Goal: Task Accomplishment & Management: Complete application form

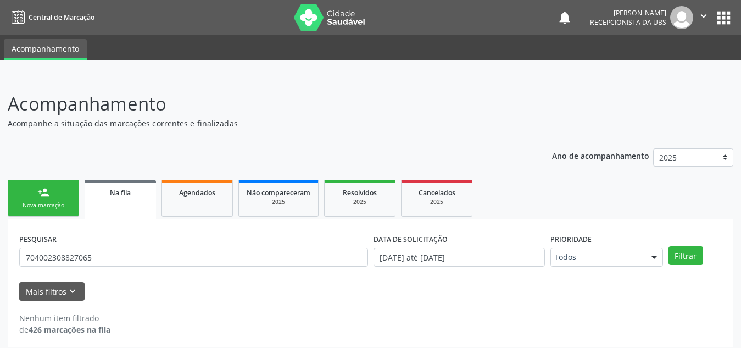
type input "7"
click at [33, 203] on div "Nova marcação" at bounding box center [43, 205] width 55 height 8
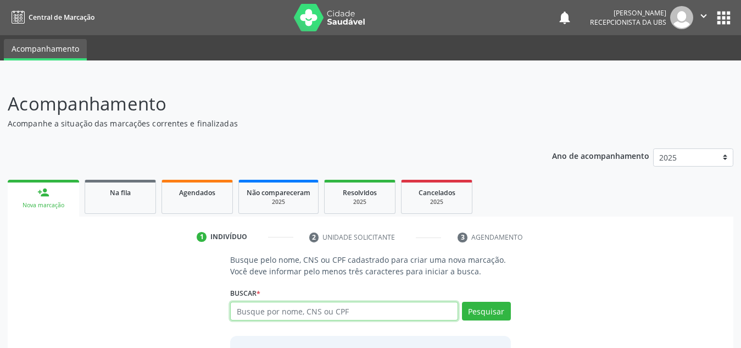
click at [289, 307] on input "text" at bounding box center [344, 310] width 228 height 19
type input "75909081420"
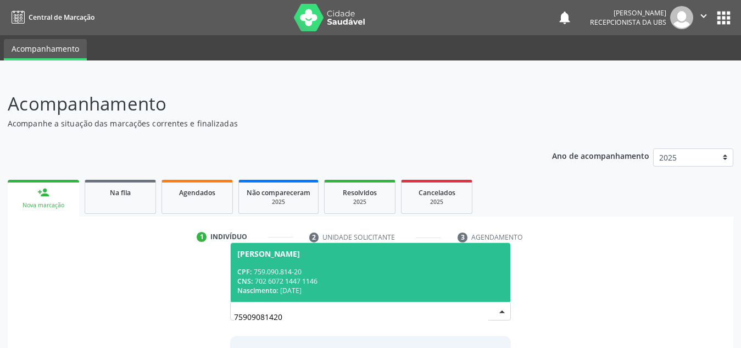
click at [406, 264] on span "[PERSON_NAME] CPF: 759.090.814-20 CNS: 702 6072 1447 1146 Nascimento: [DATE]" at bounding box center [371, 272] width 280 height 59
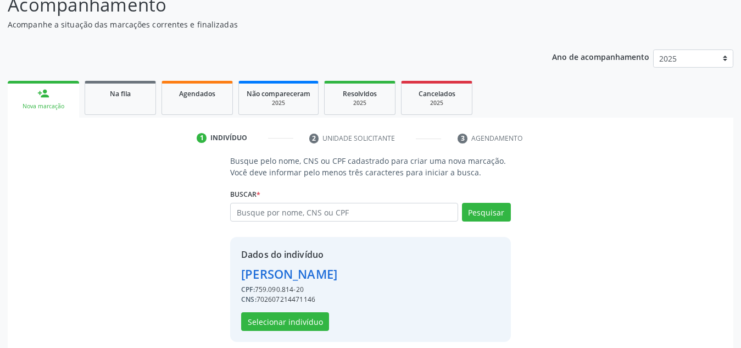
scroll to position [99, 0]
click at [320, 318] on button "Selecionar indivíduo" at bounding box center [285, 320] width 88 height 19
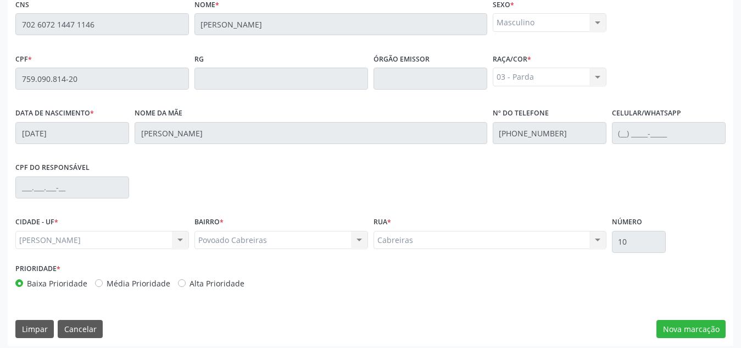
scroll to position [295, 0]
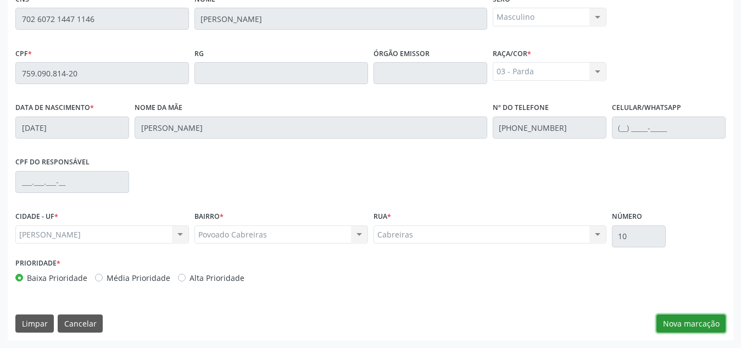
click at [674, 316] on button "Nova marcação" at bounding box center [690, 323] width 69 height 19
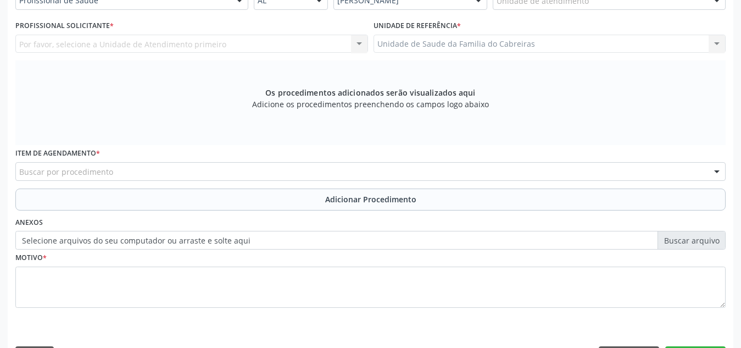
scroll to position [259, 0]
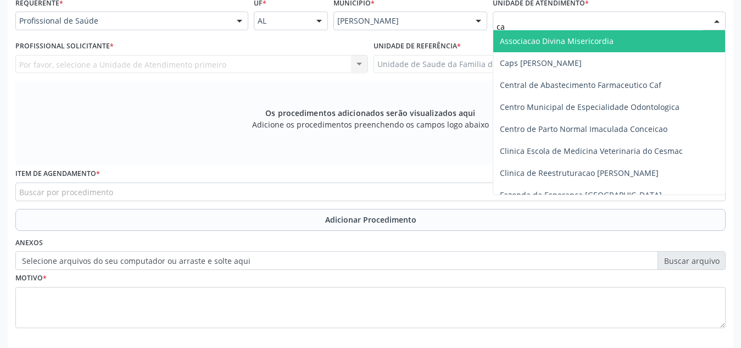
type input "cab"
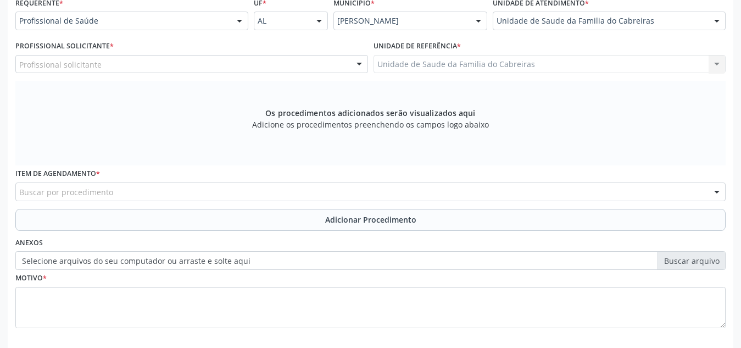
click at [298, 63] on div "Profissional solicitante" at bounding box center [191, 64] width 353 height 19
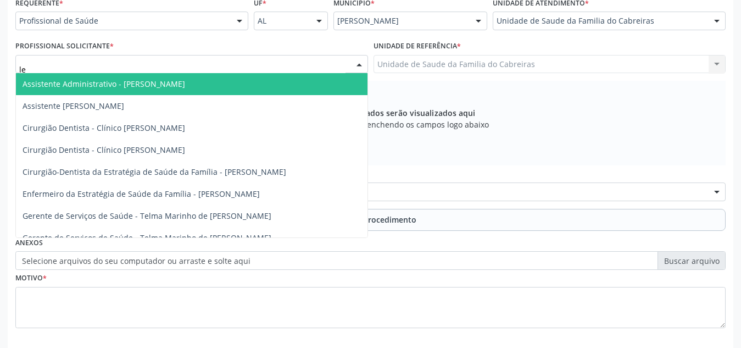
type input "let"
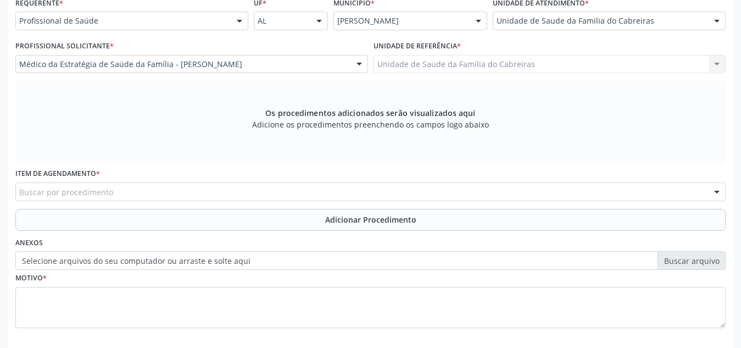
click at [222, 187] on div "Buscar por procedimento" at bounding box center [370, 191] width 710 height 19
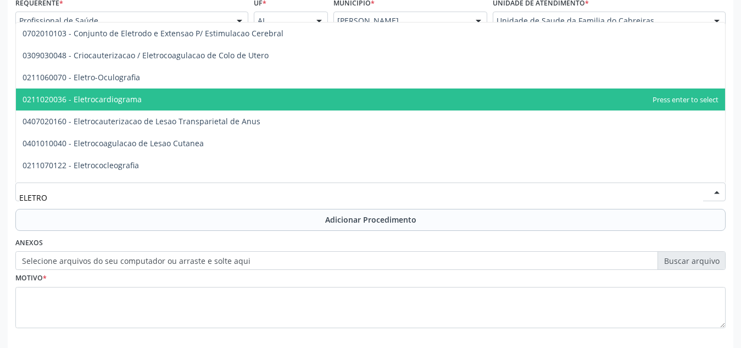
click at [155, 96] on span "0211020036 - Eletrocardiograma" at bounding box center [370, 99] width 709 height 22
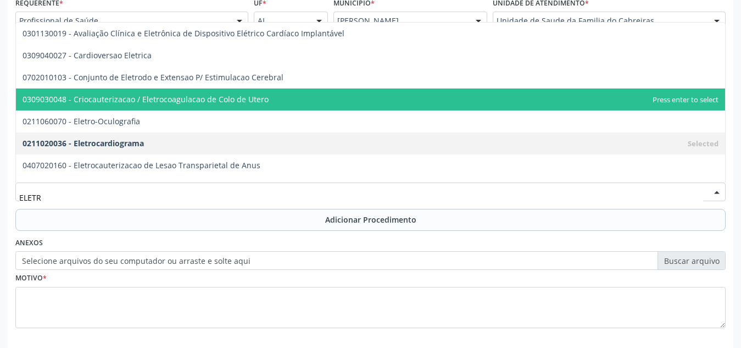
type input "ELETRO"
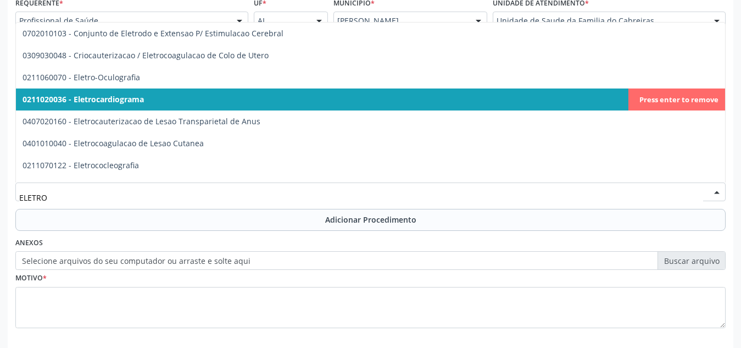
click at [161, 232] on div "Requerente * Profissional de Saúde Profissional de Saúde Paciente Nenhum result…" at bounding box center [370, 169] width 710 height 349
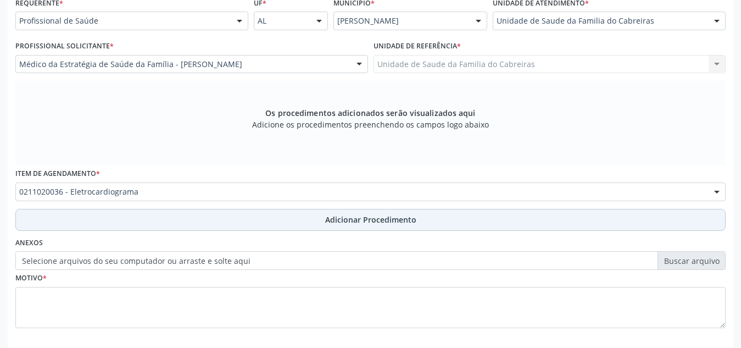
click at [203, 211] on button "Adicionar Procedimento" at bounding box center [370, 220] width 710 height 22
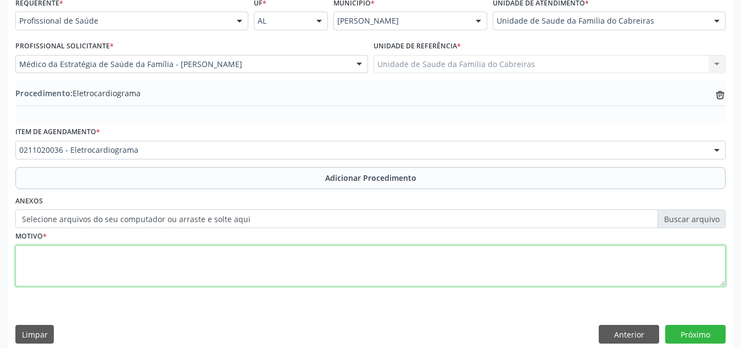
click at [185, 257] on textarea at bounding box center [370, 266] width 710 height 42
type textarea "e"
type textarea "[MEDICAL_DATA] 12 derivações. Taquicardia"
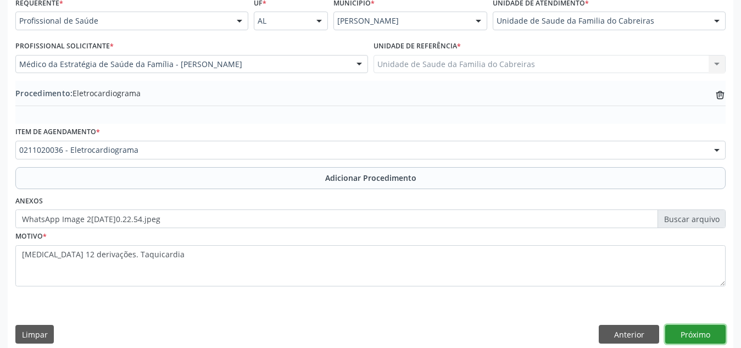
click at [683, 338] on button "Próximo" at bounding box center [695, 334] width 60 height 19
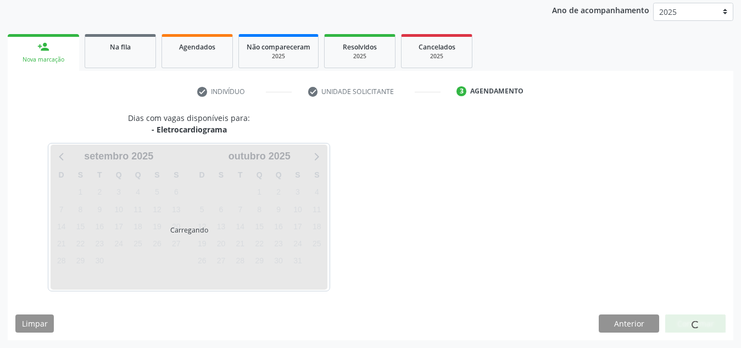
scroll to position [178, 0]
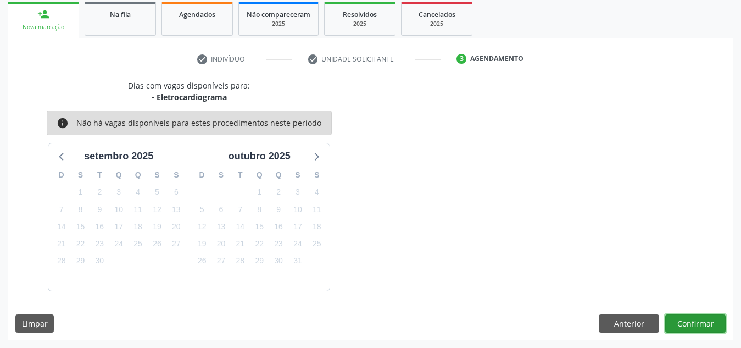
click at [691, 323] on button "Confirmar" at bounding box center [695, 323] width 60 height 19
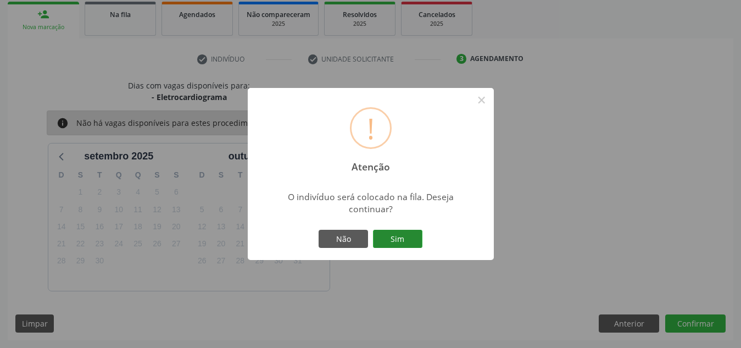
click at [401, 232] on button "Sim" at bounding box center [397, 239] width 49 height 19
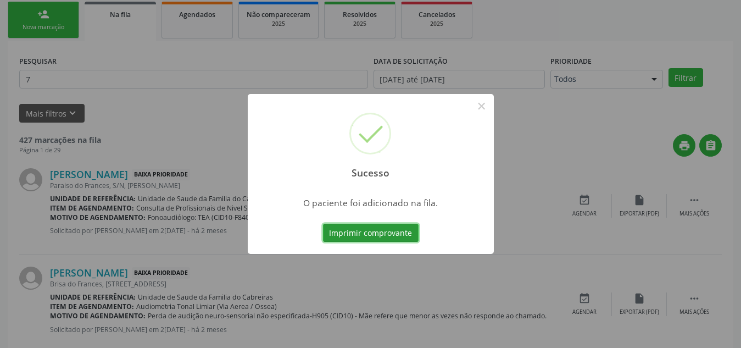
scroll to position [30, 0]
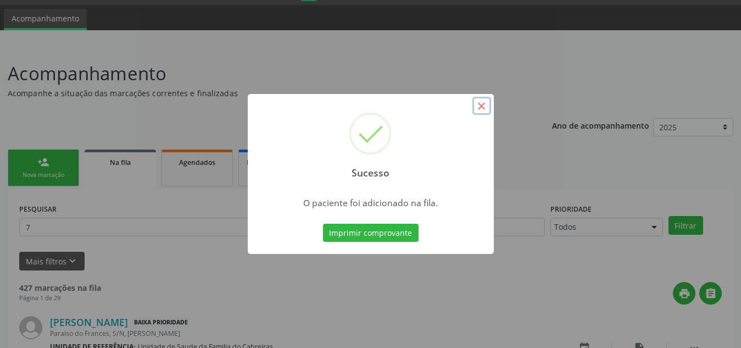
click at [482, 102] on button "×" at bounding box center [481, 106] width 19 height 19
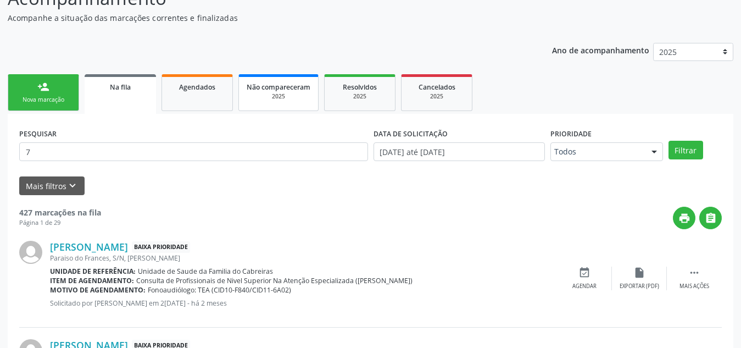
scroll to position [106, 0]
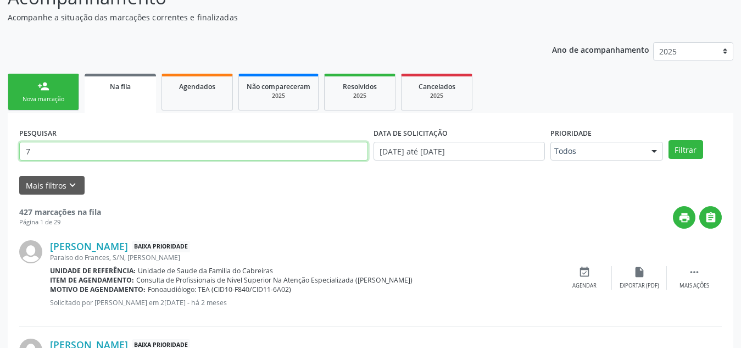
click at [198, 157] on input "7" at bounding box center [193, 151] width 349 height 19
type input "[PERSON_NAME]"
click at [668, 140] on button "Filtrar" at bounding box center [685, 149] width 35 height 19
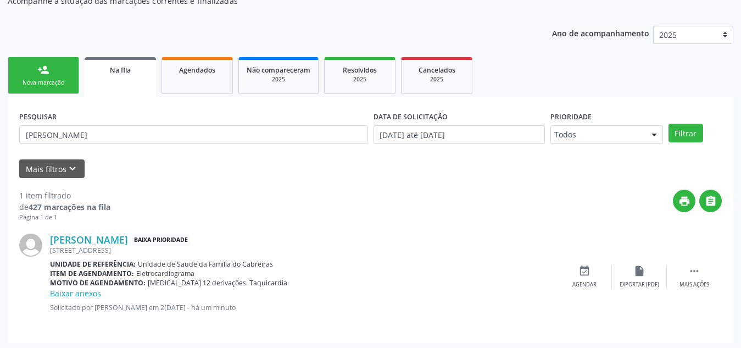
scroll to position [125, 0]
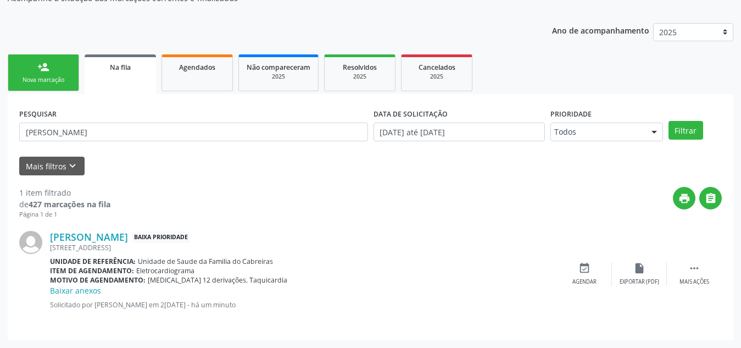
click at [25, 60] on link "person_add Nova marcação" at bounding box center [43, 72] width 71 height 37
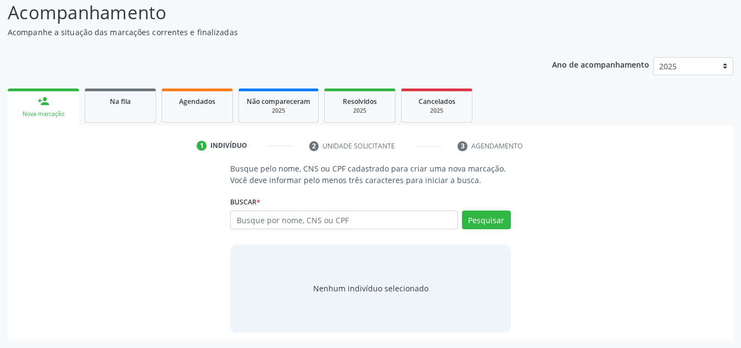
scroll to position [91, 0]
click at [252, 227] on input "text" at bounding box center [344, 219] width 228 height 19
type input "7"
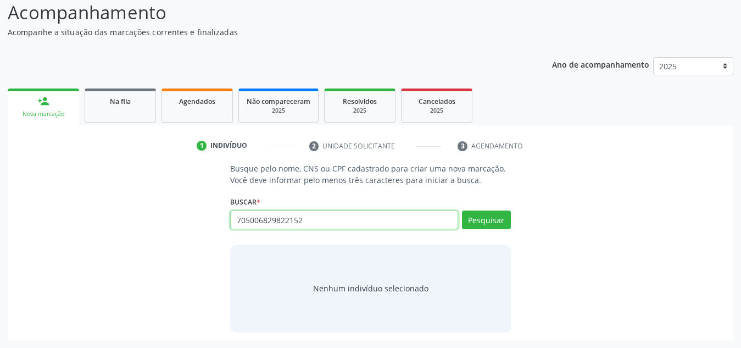
type input "705006829822152"
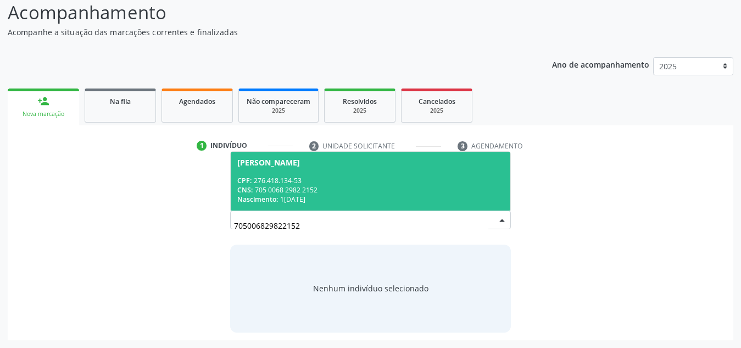
click at [379, 181] on div "CPF: 276.418.134-53" at bounding box center [370, 180] width 266 height 9
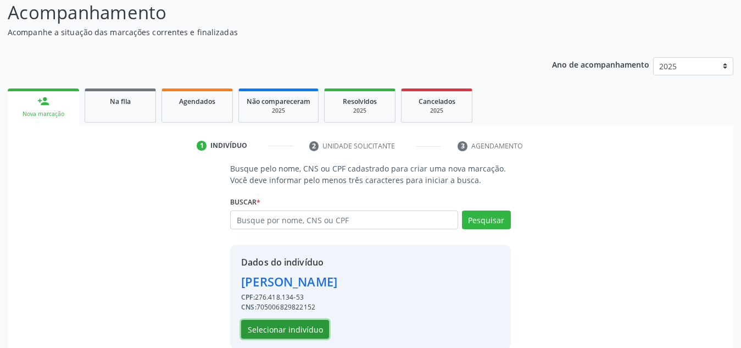
click at [297, 324] on button "Selecionar indivíduo" at bounding box center [285, 329] width 88 height 19
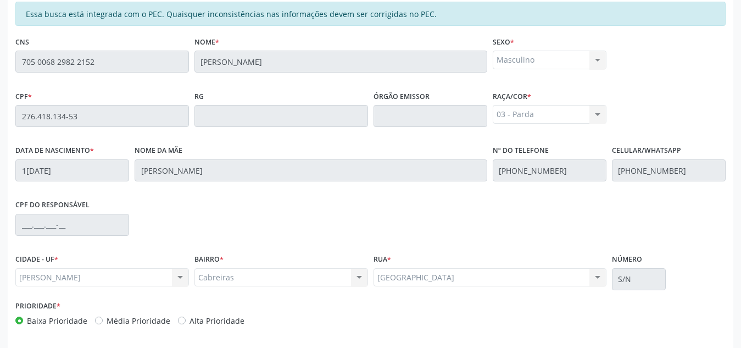
scroll to position [295, 0]
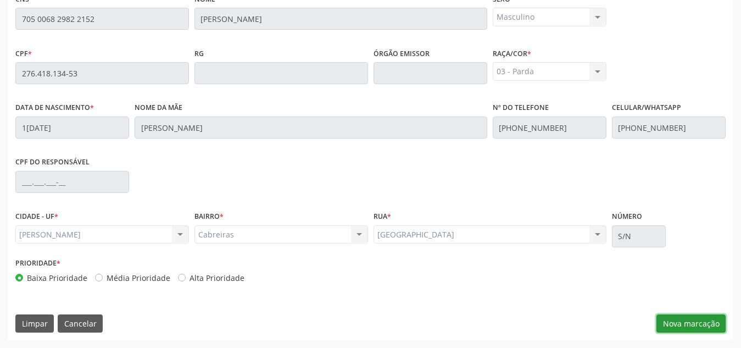
click at [684, 324] on button "Nova marcação" at bounding box center [690, 323] width 69 height 19
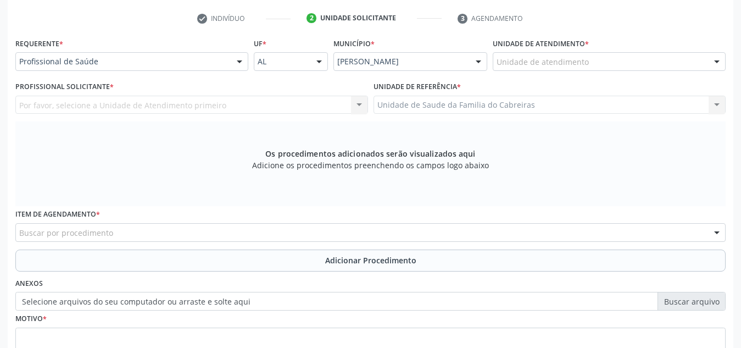
scroll to position [217, 0]
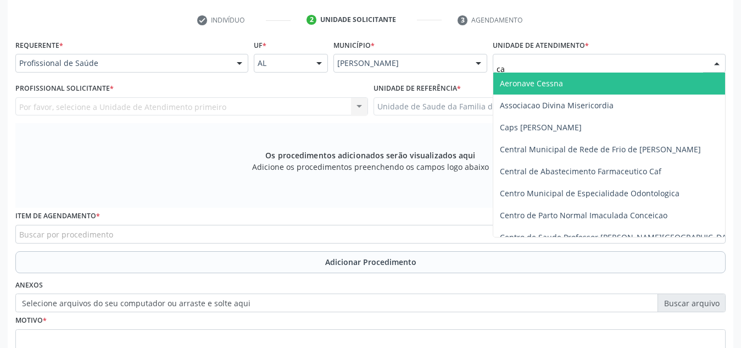
type input "cab"
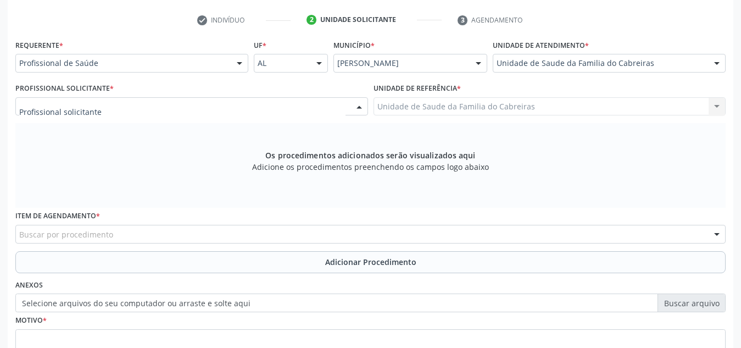
click at [294, 107] on div at bounding box center [191, 106] width 353 height 19
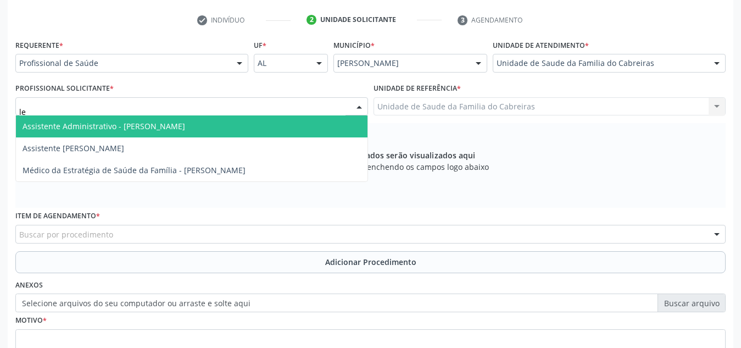
type input "l"
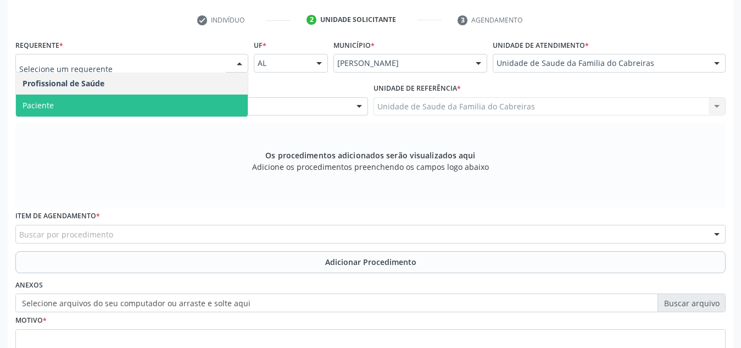
click at [200, 106] on span "Paciente" at bounding box center [132, 105] width 232 height 22
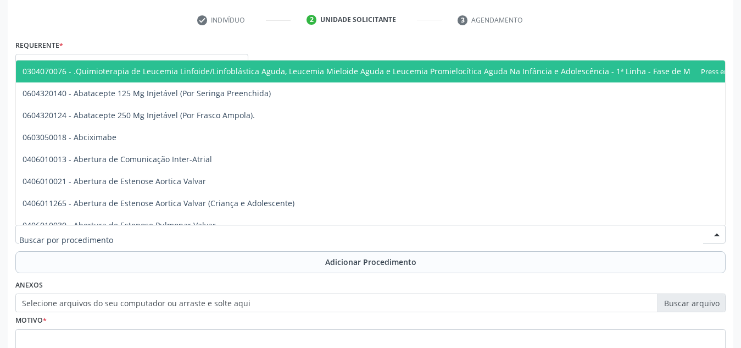
click at [175, 230] on div at bounding box center [370, 234] width 710 height 19
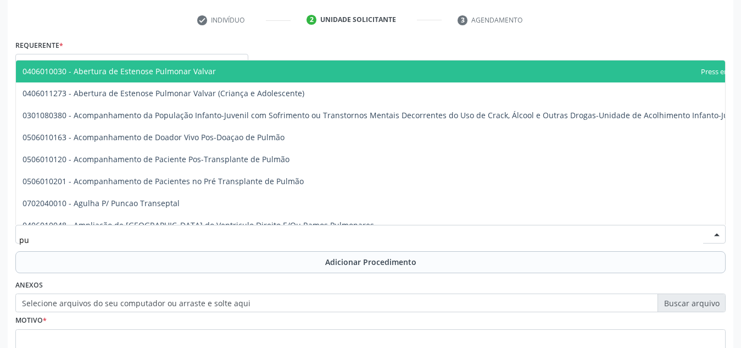
type input "p"
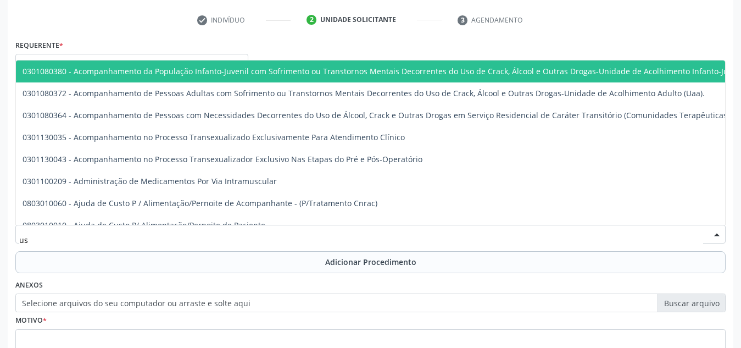
type input "usg"
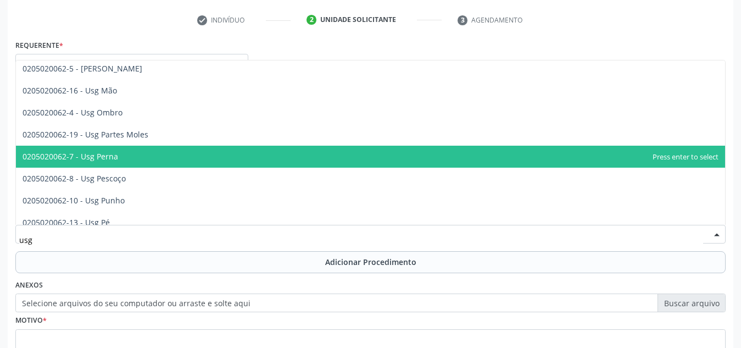
scroll to position [167, 0]
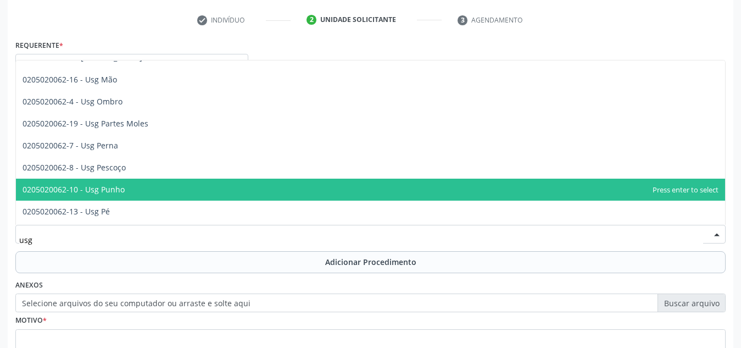
click at [166, 186] on span "0205020062-10 - Usg Punho" at bounding box center [370, 189] width 709 height 22
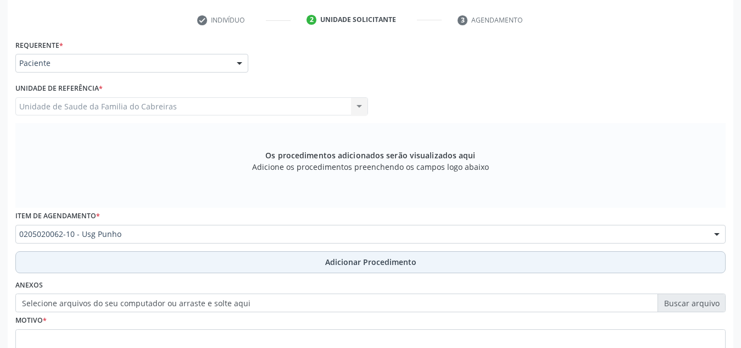
click at [160, 268] on button "Adicionar Procedimento" at bounding box center [370, 262] width 710 height 22
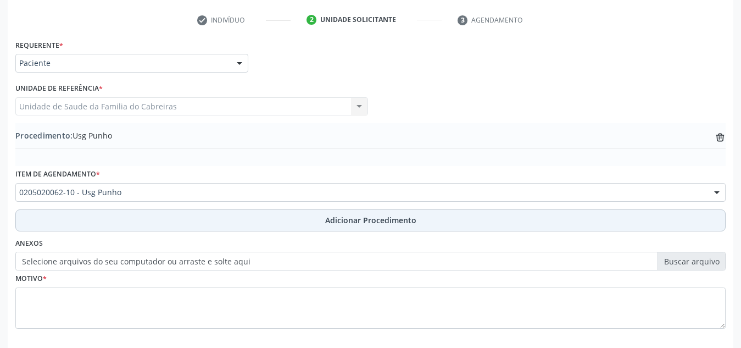
scroll to position [270, 0]
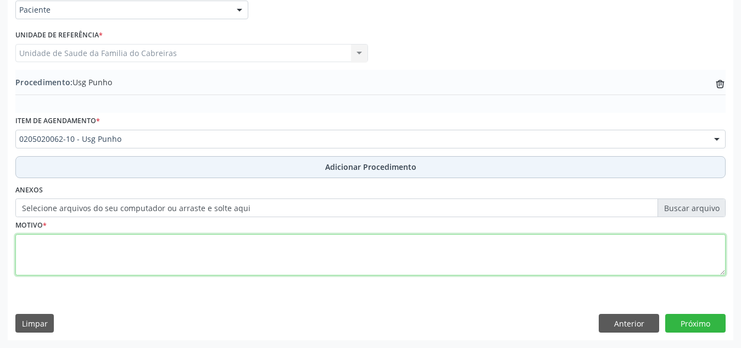
click at [160, 268] on textarea at bounding box center [370, 255] width 710 height 42
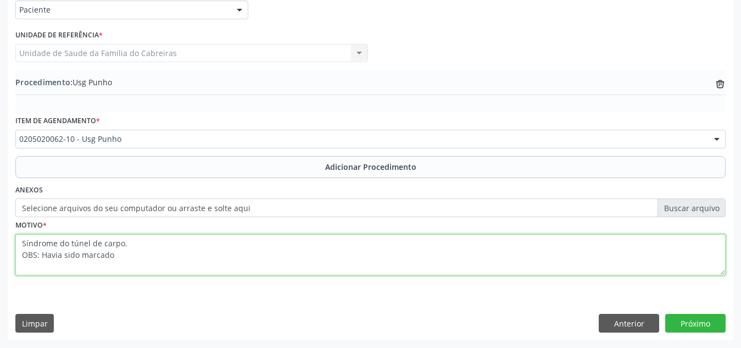
click at [48, 251] on textarea "Síndrome do túnel de carpo. OBS: Havia sido marcado" at bounding box center [370, 255] width 710 height 42
click at [131, 261] on textarea "Síndrome do túnel de carpo. OBS: havia sido marcado" at bounding box center [370, 255] width 710 height 42
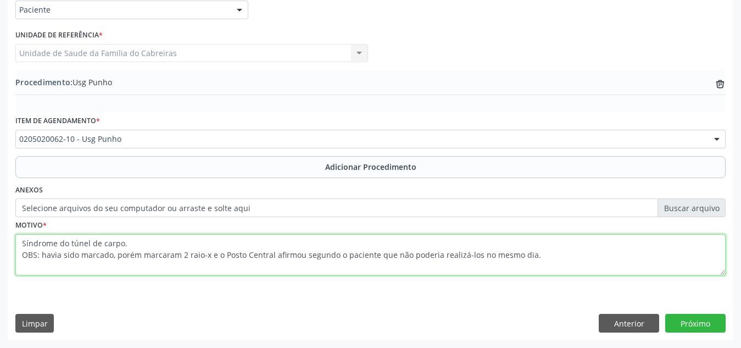
click at [208, 256] on textarea "Síndrome do túnel de carpo. OBS: havia sido marcado, porém marcaram 2 raio-x e …" at bounding box center [370, 255] width 710 height 42
click at [560, 257] on textarea "Síndrome do túnel de carpo. OBS: havia sido marcado, porém marcaram 2 raio-xs e…" at bounding box center [370, 255] width 710 height 42
type textarea "Síndrome do túnel de carpo. OBS: havia sido marcado, porém marcaram 2 raio-xs e…"
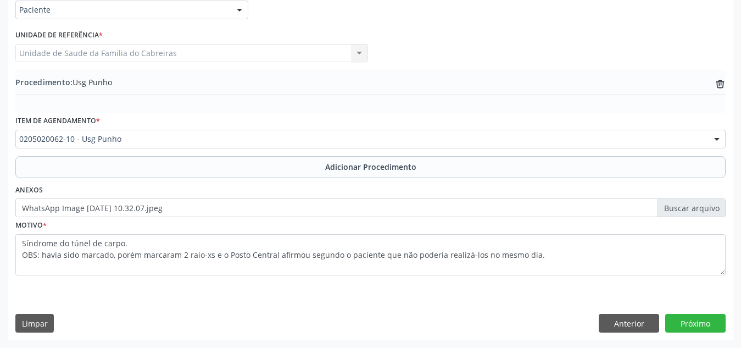
click at [445, 297] on div "Requerente * Paciente Profissional de Saúde Paciente Nenhum resultado encontrad…" at bounding box center [370, 162] width 725 height 356
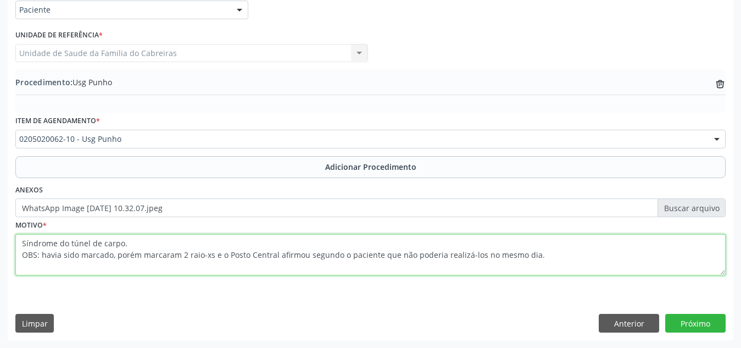
click at [209, 252] on textarea "Síndrome do túnel de carpo. OBS: havia sido marcado, porém marcaram 2 raio-xs e…" at bounding box center [370, 255] width 710 height 42
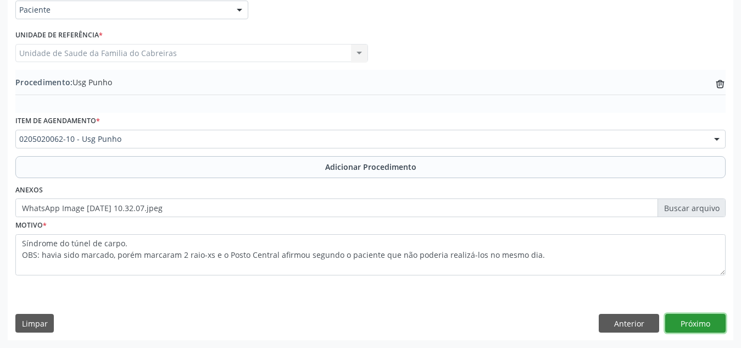
click at [702, 323] on button "Próximo" at bounding box center [695, 323] width 60 height 19
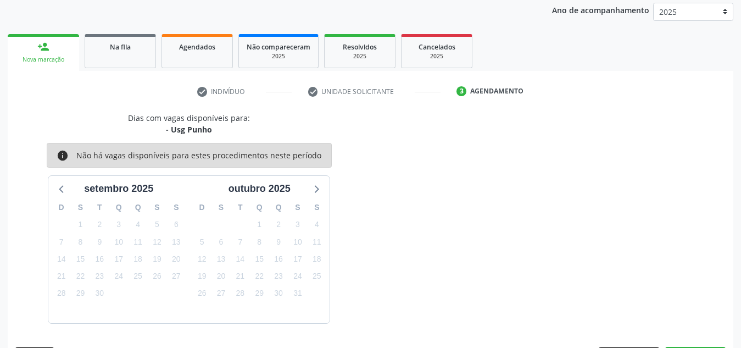
scroll to position [178, 0]
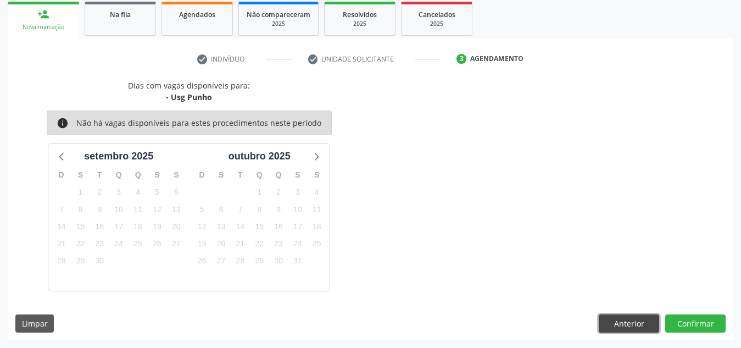
click at [650, 320] on button "Anterior" at bounding box center [629, 323] width 60 height 19
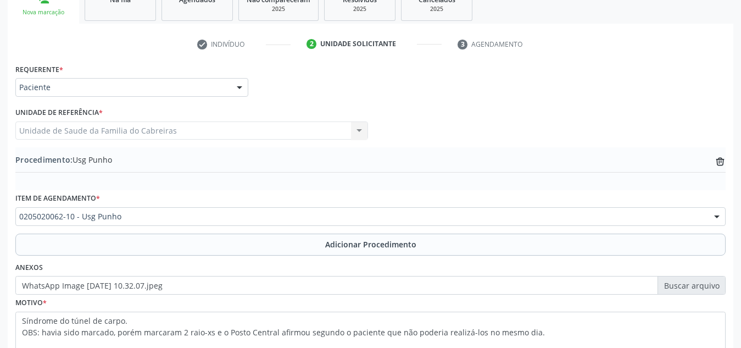
scroll to position [270, 0]
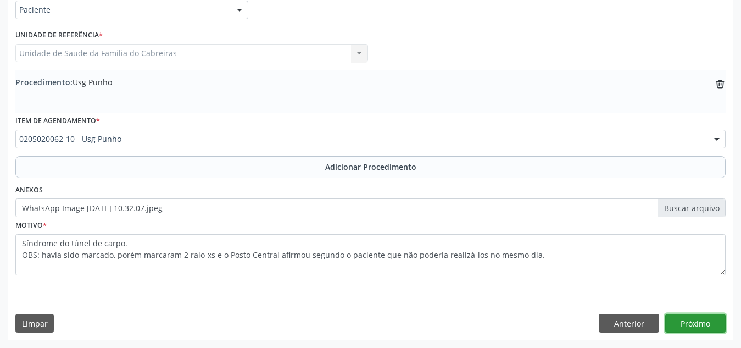
click at [700, 327] on button "Próximo" at bounding box center [695, 323] width 60 height 19
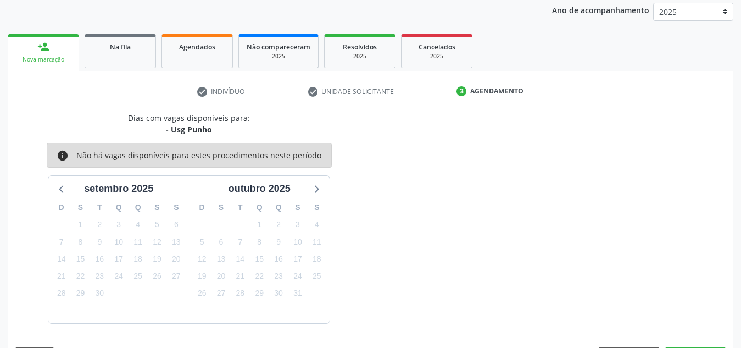
scroll to position [178, 0]
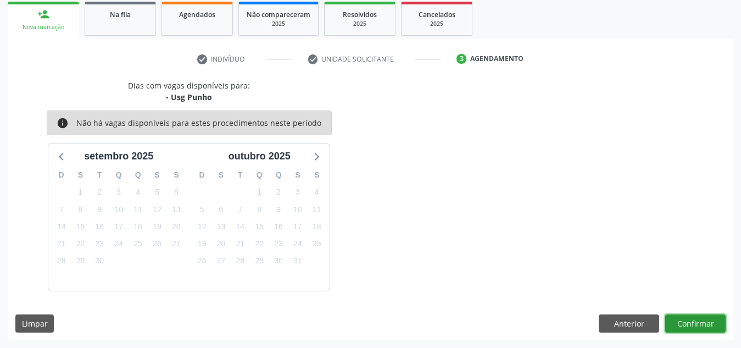
click at [700, 327] on button "Confirmar" at bounding box center [695, 323] width 60 height 19
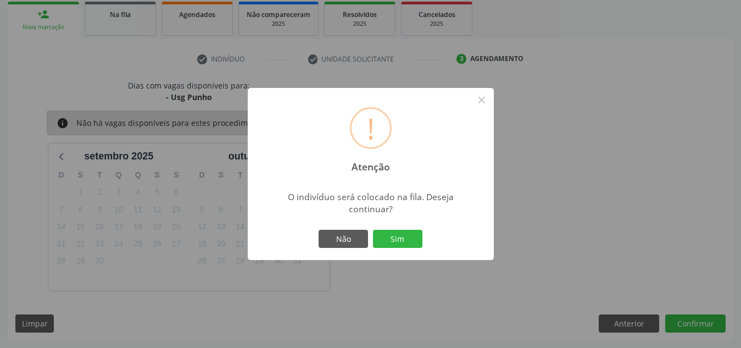
click at [373, 230] on button "Sim" at bounding box center [397, 239] width 49 height 19
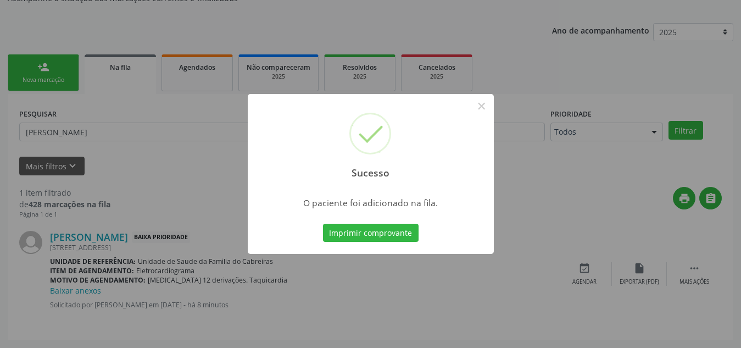
scroll to position [30, 0]
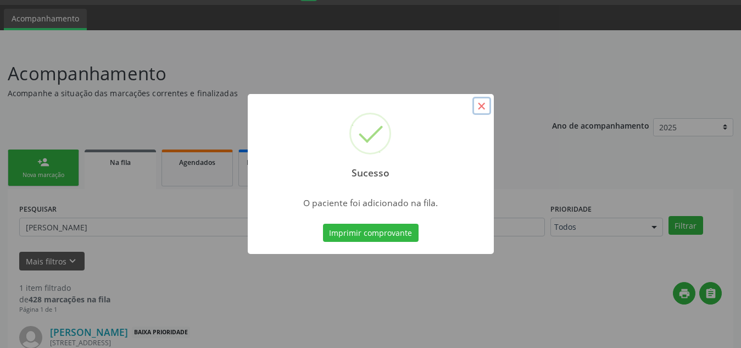
click at [487, 100] on button "×" at bounding box center [481, 106] width 19 height 19
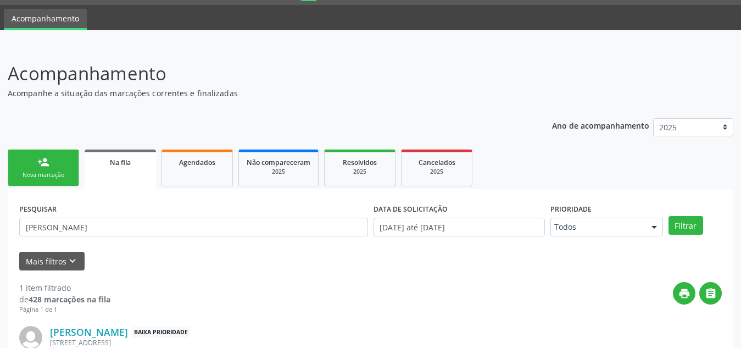
click at [51, 163] on link "person_add Nova marcação" at bounding box center [43, 167] width 71 height 37
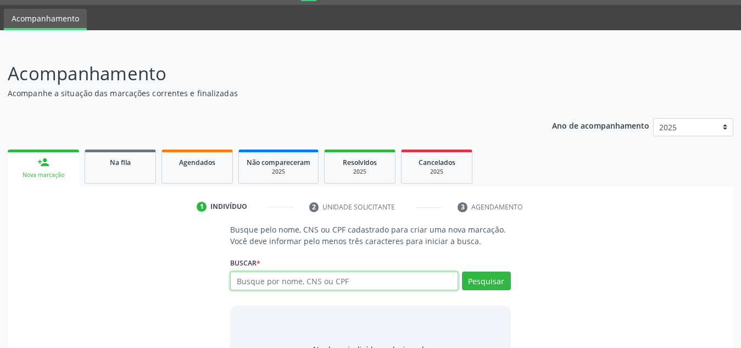
click at [267, 279] on input "text" at bounding box center [344, 280] width 228 height 19
type input "10670182478"
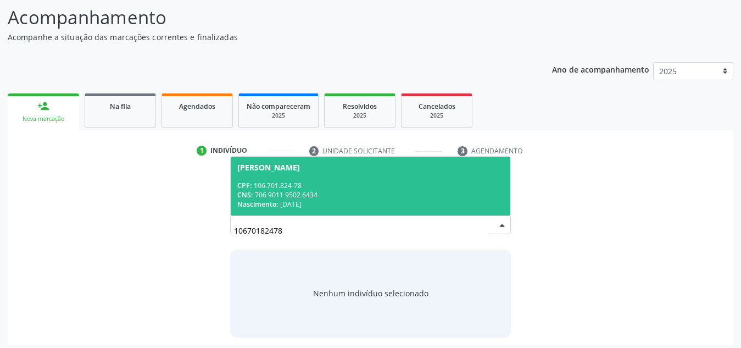
scroll to position [91, 0]
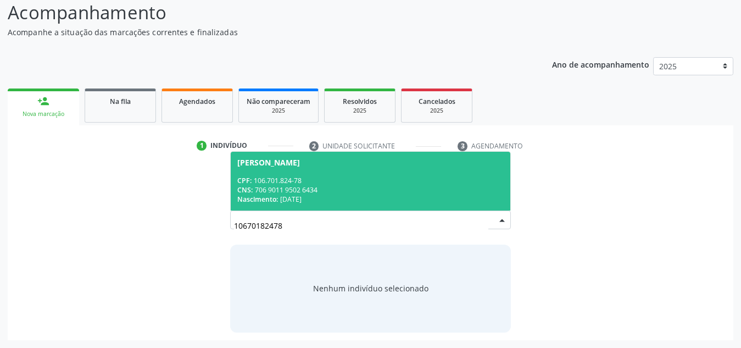
click at [369, 173] on span "[PERSON_NAME] CPF: 106.701.824-78 CNS: 706 9011 9502 6434 Nascimento: [DATE]" at bounding box center [371, 181] width 280 height 59
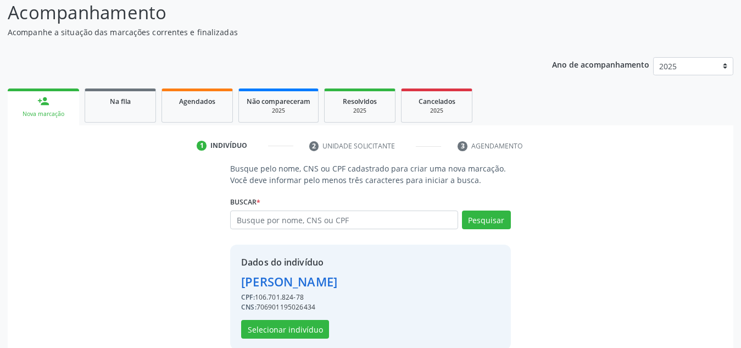
scroll to position [108, 0]
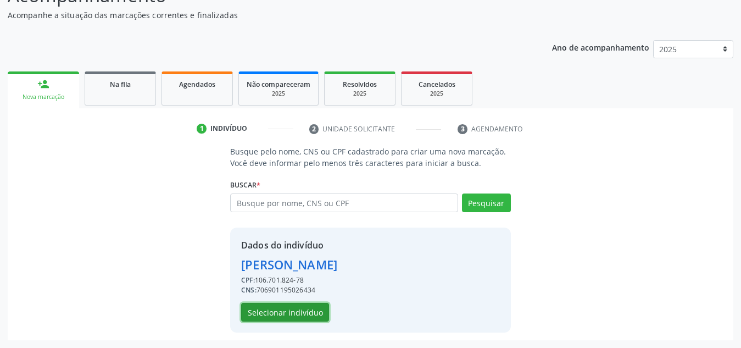
click at [278, 313] on button "Selecionar indivíduo" at bounding box center [285, 312] width 88 height 19
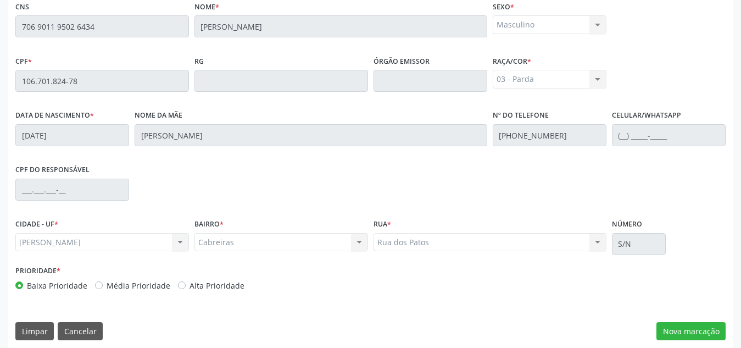
scroll to position [295, 0]
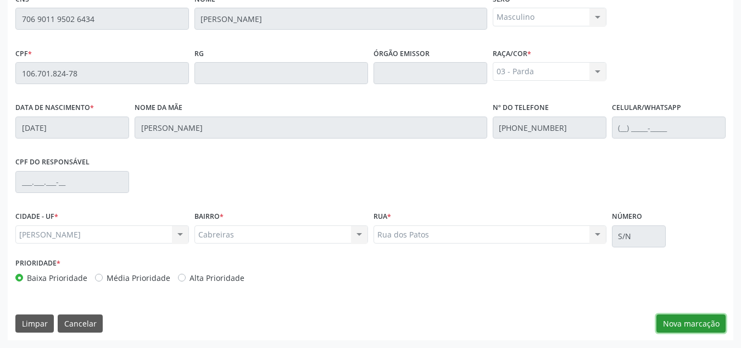
click at [681, 322] on button "Nova marcação" at bounding box center [690, 323] width 69 height 19
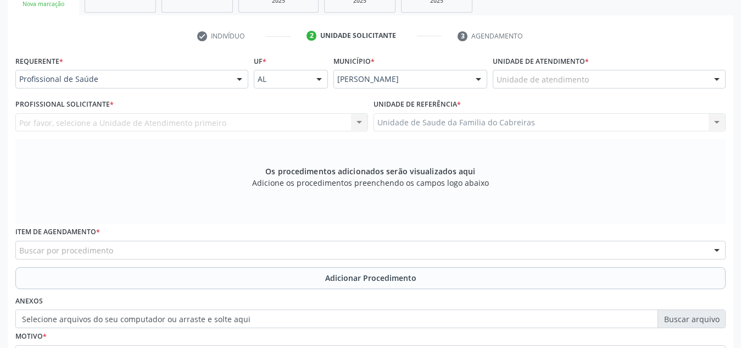
scroll to position [195, 0]
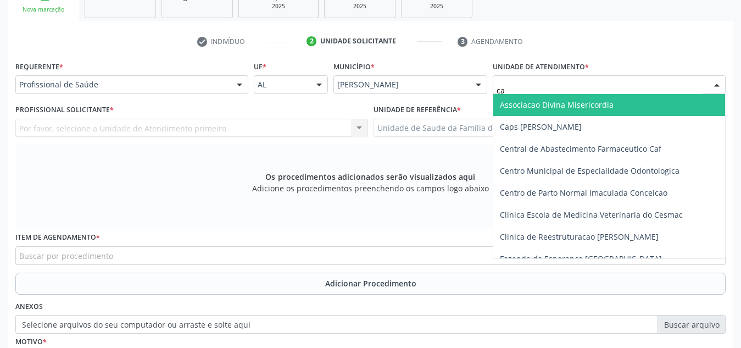
type input "cab"
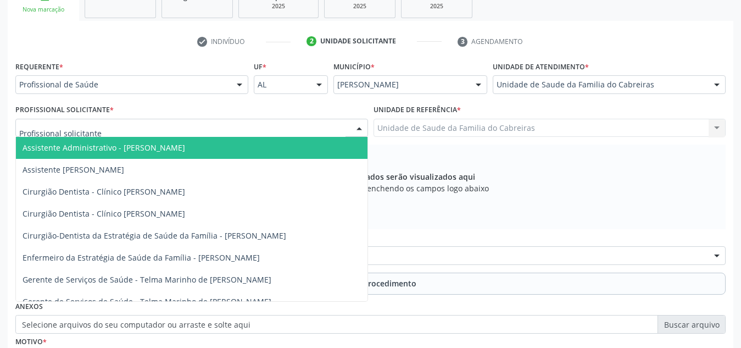
click at [284, 128] on div at bounding box center [191, 128] width 353 height 19
type input "let"
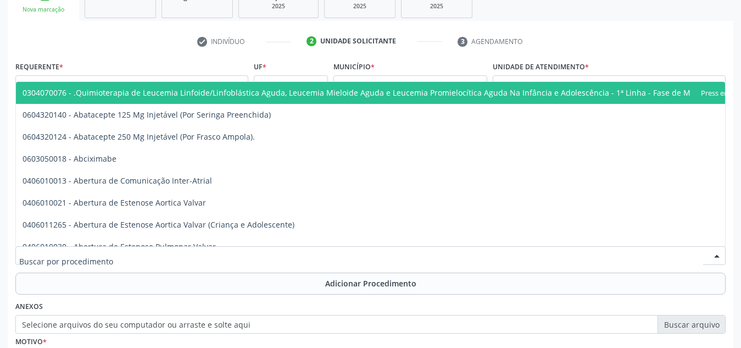
click at [246, 249] on div at bounding box center [370, 255] width 710 height 19
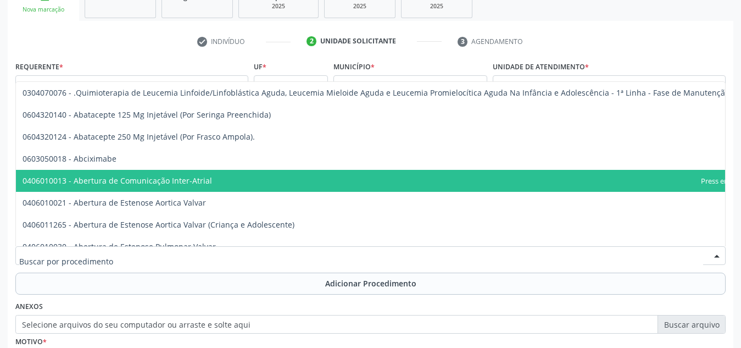
click at [254, 260] on div at bounding box center [370, 255] width 710 height 19
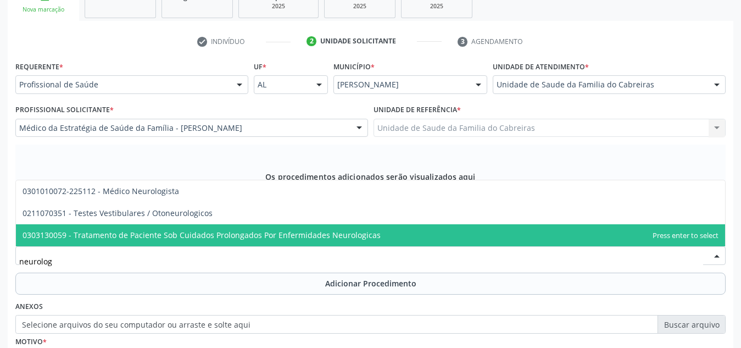
type input "neurologi"
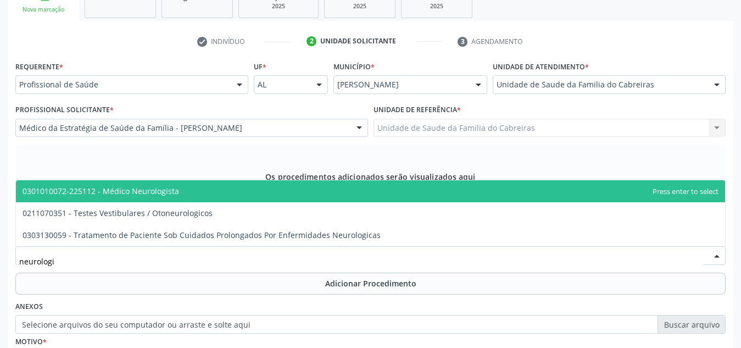
click at [232, 192] on span "0301010072-225112 - Médico Neurologista" at bounding box center [370, 191] width 709 height 22
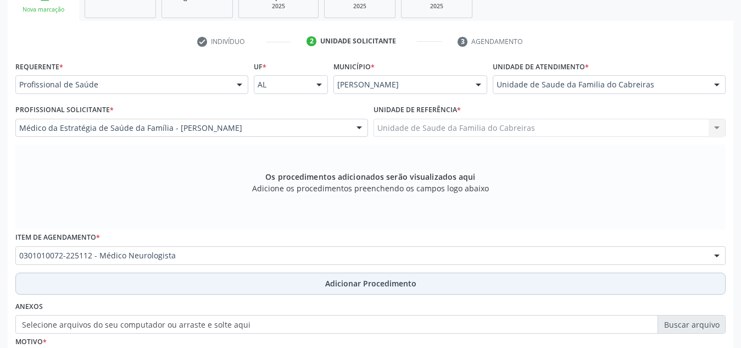
click at [239, 281] on button "Adicionar Procedimento" at bounding box center [370, 283] width 710 height 22
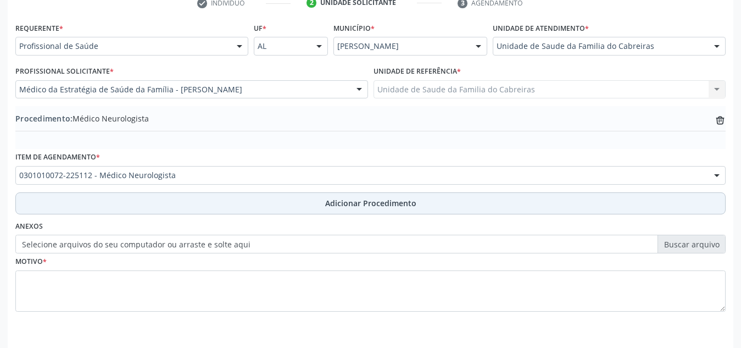
scroll to position [270, 0]
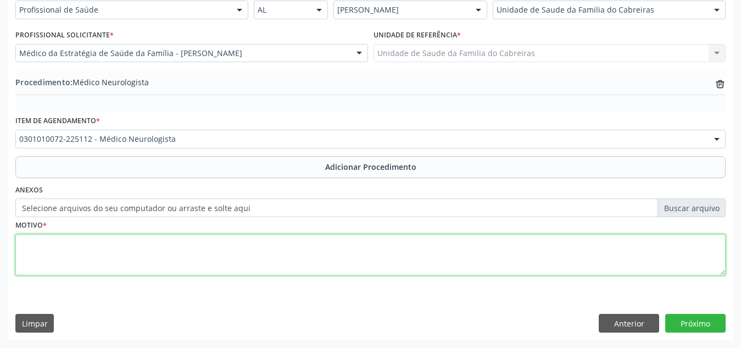
click at [239, 251] on textarea at bounding box center [370, 255] width 710 height 42
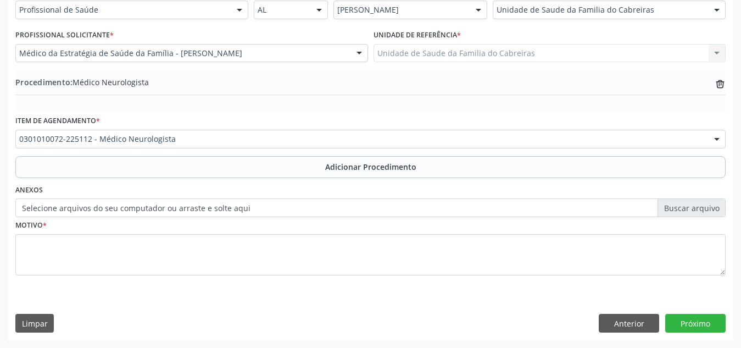
click at [264, 211] on label "Selecione arquivos do seu computador ou arraste e solte aqui" at bounding box center [370, 207] width 710 height 19
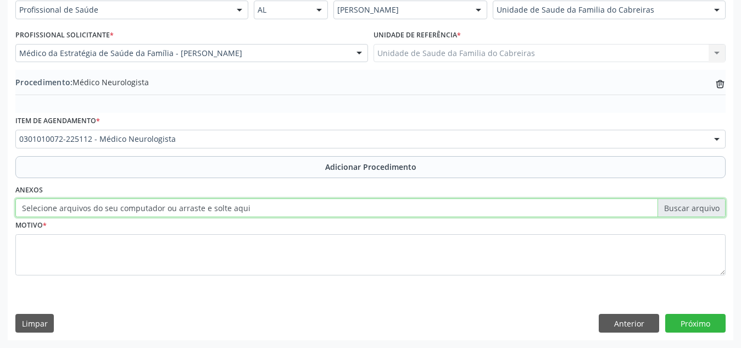
click at [264, 211] on input "Selecione arquivos do seu computador ou arraste e solte aqui" at bounding box center [370, 207] width 710 height 19
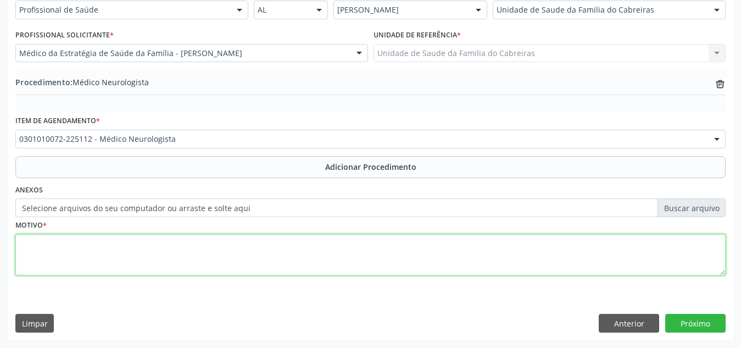
click at [235, 262] on textarea at bounding box center [370, 255] width 710 height 42
type textarea "C"
click at [218, 261] on textarea at bounding box center [370, 255] width 710 height 42
type textarea "N"
click at [126, 243] on textarea "Paciente com quadro de cefaléia crônica" at bounding box center [370, 255] width 710 height 42
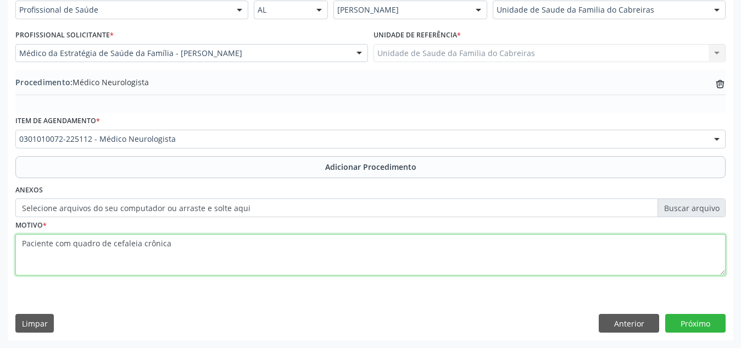
click at [202, 241] on textarea "Paciente com quadro de cefaleia crônica" at bounding box center [370, 255] width 710 height 42
click at [23, 243] on textarea "Paciente com quadro de cefaleia crônica, refratária à tratamento sintomático." at bounding box center [370, 255] width 710 height 42
type textarea "PRIORITÁRIO. Paciente com quadro de cefaleia crônica, refratária à tratamento s…"
click at [396, 238] on textarea "PRIORITÁRIO. Paciente com quadro de cefaleia crônica, refratária à tratamento s…" at bounding box center [370, 255] width 710 height 42
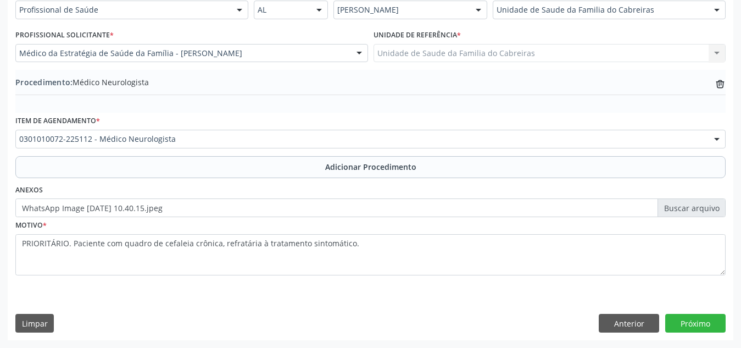
click at [388, 210] on label "WhatsApp Image [DATE] 10.40.15.jpeg" at bounding box center [370, 207] width 710 height 19
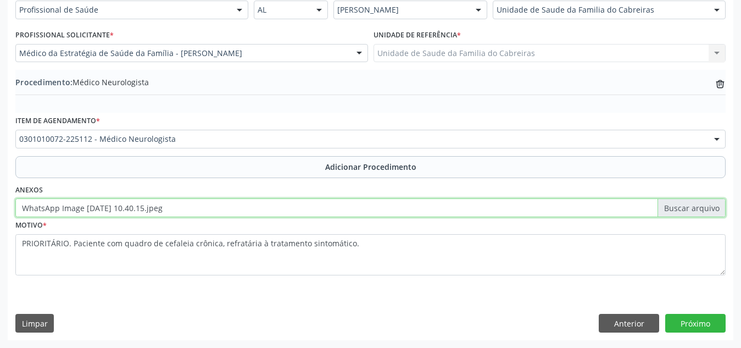
click at [388, 210] on input "WhatsApp Image [DATE] 10.40.15.jpeg" at bounding box center [370, 207] width 710 height 19
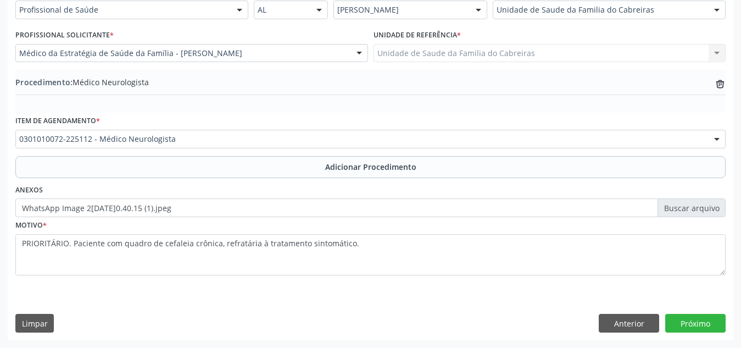
click at [457, 314] on div "Limpar Anterior Próximo" at bounding box center [370, 323] width 710 height 19
click at [707, 317] on button "Próximo" at bounding box center [695, 323] width 60 height 19
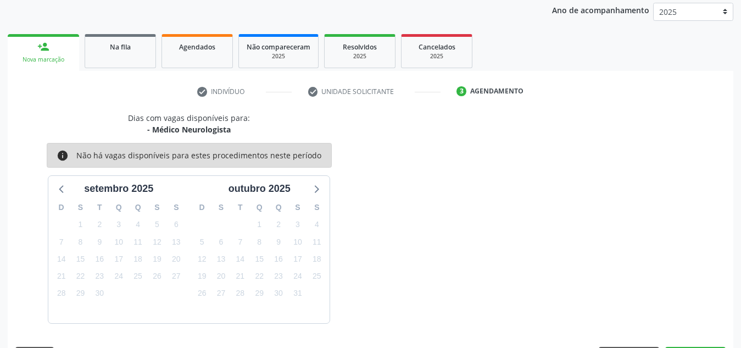
scroll to position [178, 0]
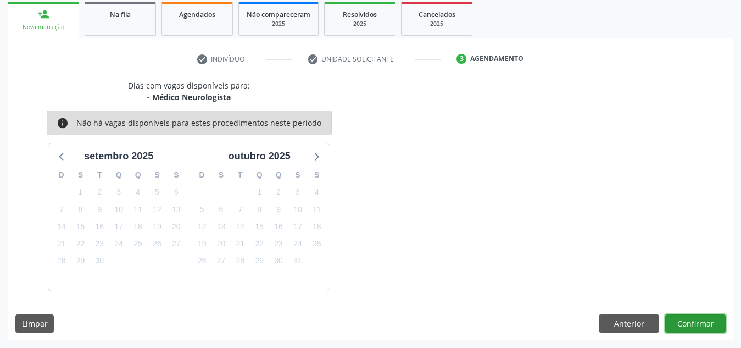
click at [700, 318] on button "Confirmar" at bounding box center [695, 323] width 60 height 19
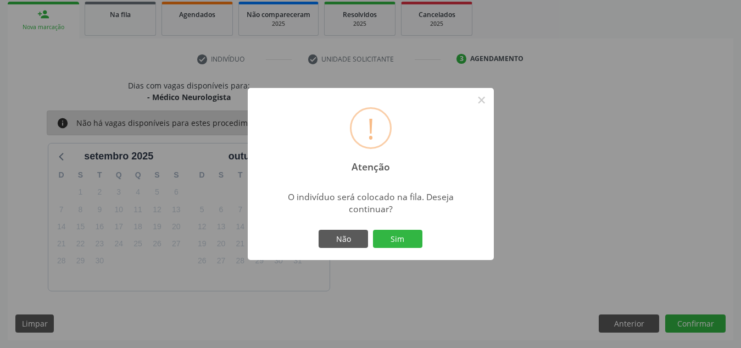
click at [373, 230] on button "Sim" at bounding box center [397, 239] width 49 height 19
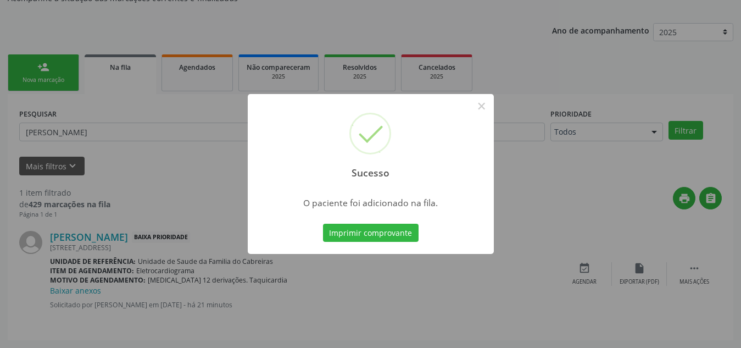
scroll to position [30, 0]
